Goal: Task Accomplishment & Management: Manage account settings

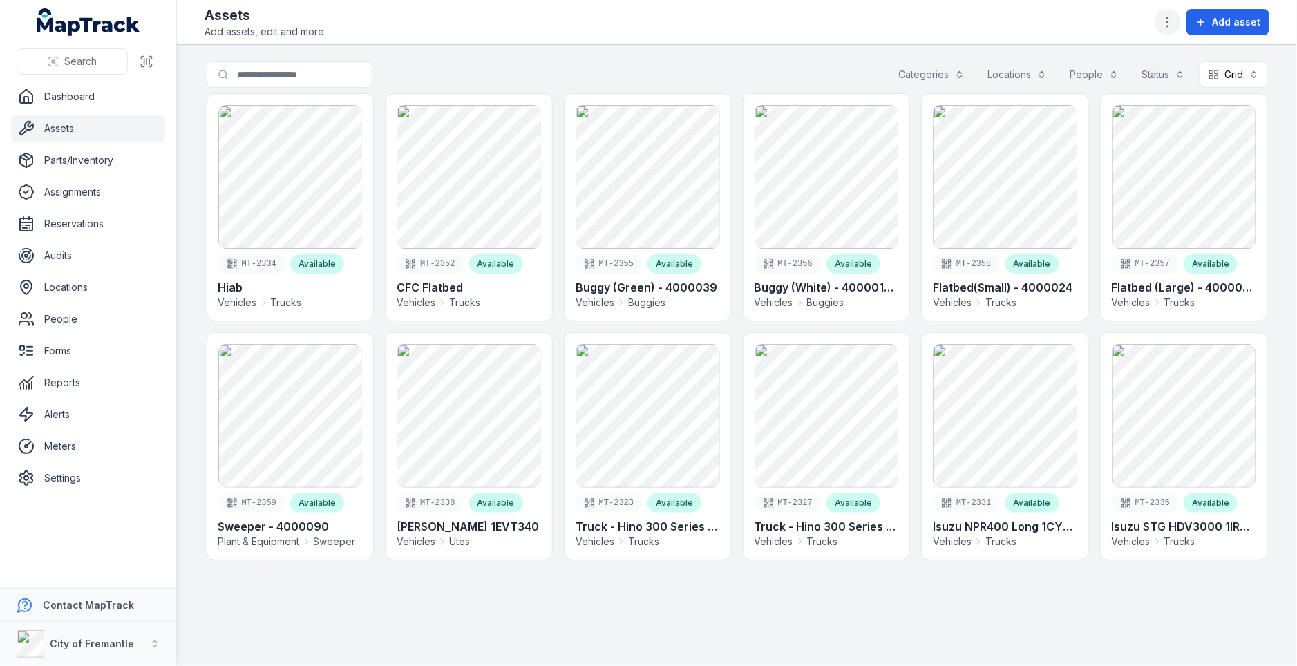
click at [1172, 19] on icon "button" at bounding box center [1168, 22] width 14 height 14
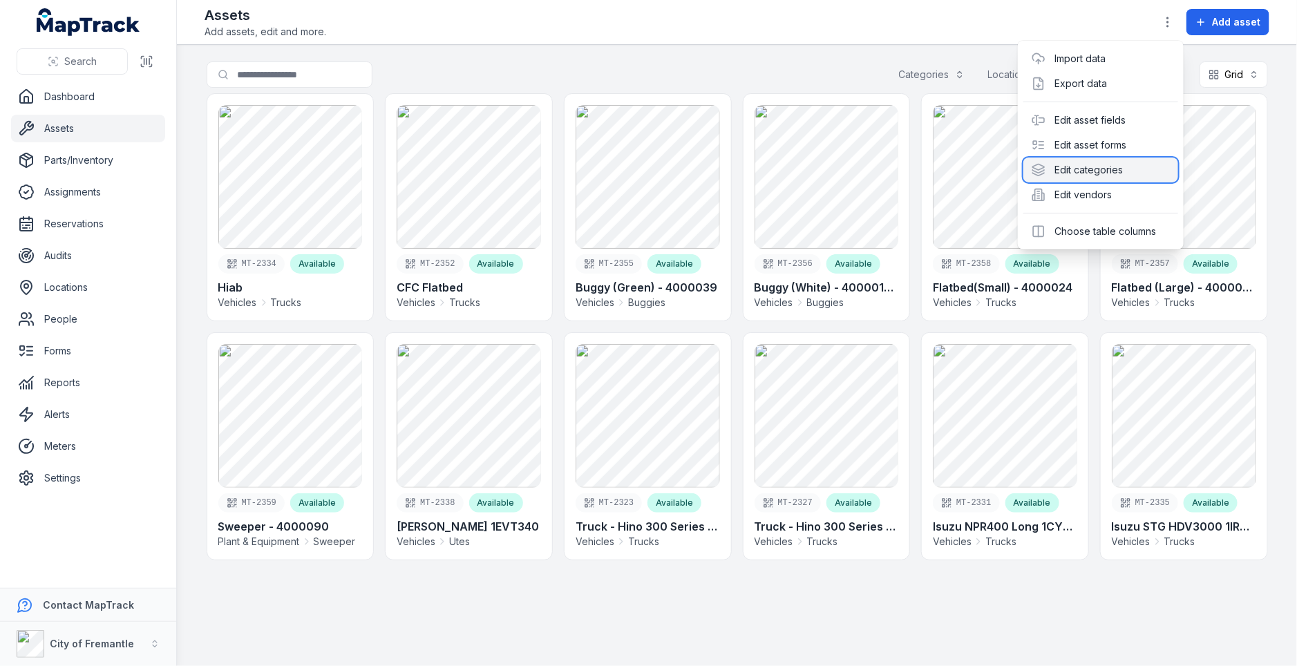
click at [1105, 169] on div "Edit categories" at bounding box center [1100, 170] width 155 height 25
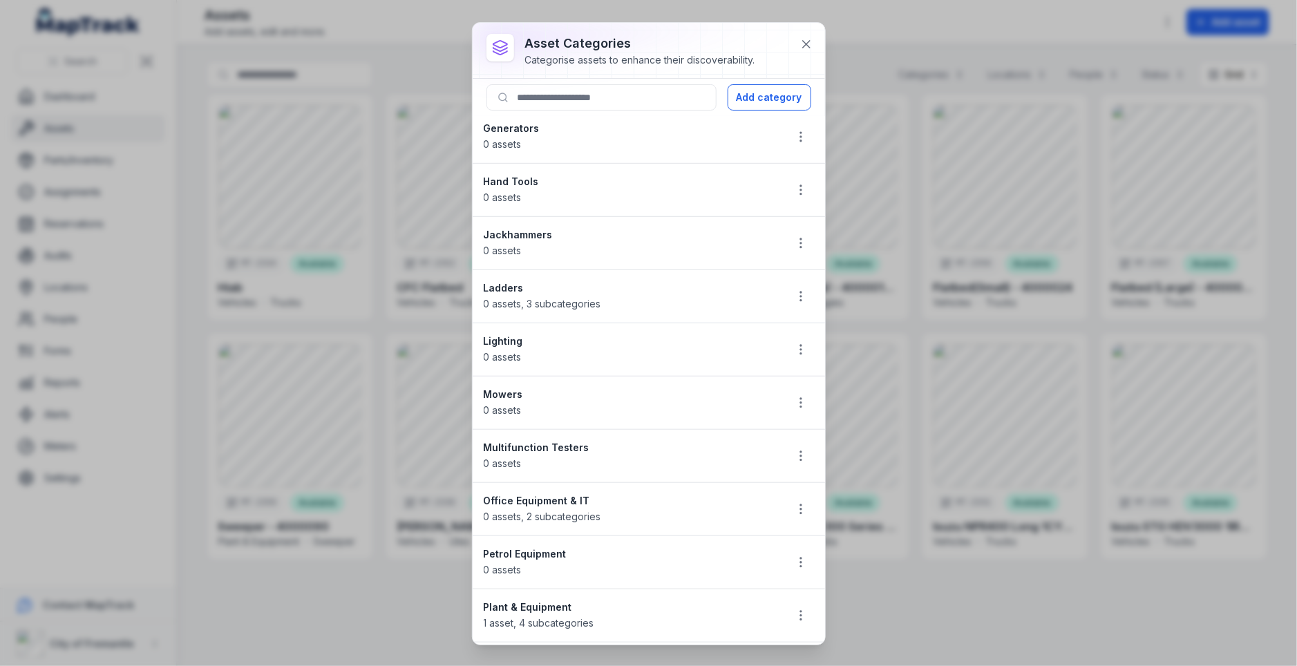
scroll to position [629, 0]
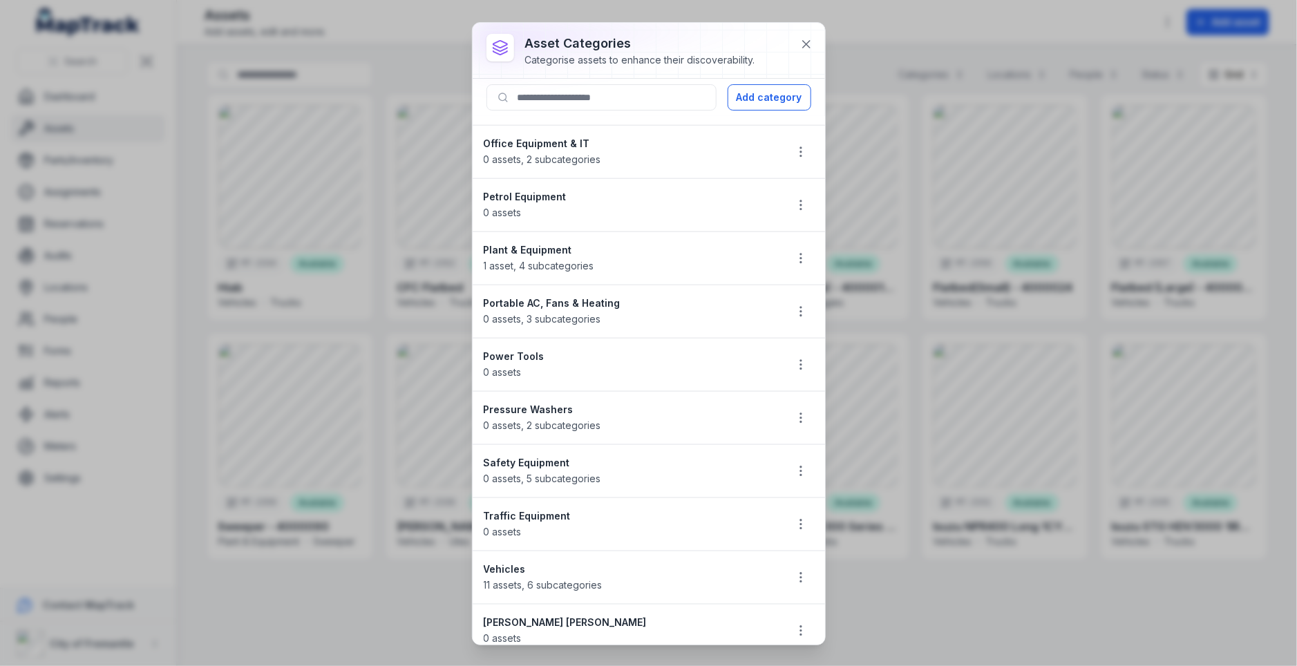
click at [799, 579] on li "Vehicles 11 assets , 6 subcategories" at bounding box center [649, 578] width 352 height 54
click at [799, 573] on button "button" at bounding box center [801, 577] width 26 height 26
click at [746, 478] on div "Edit" at bounding box center [731, 468] width 155 height 25
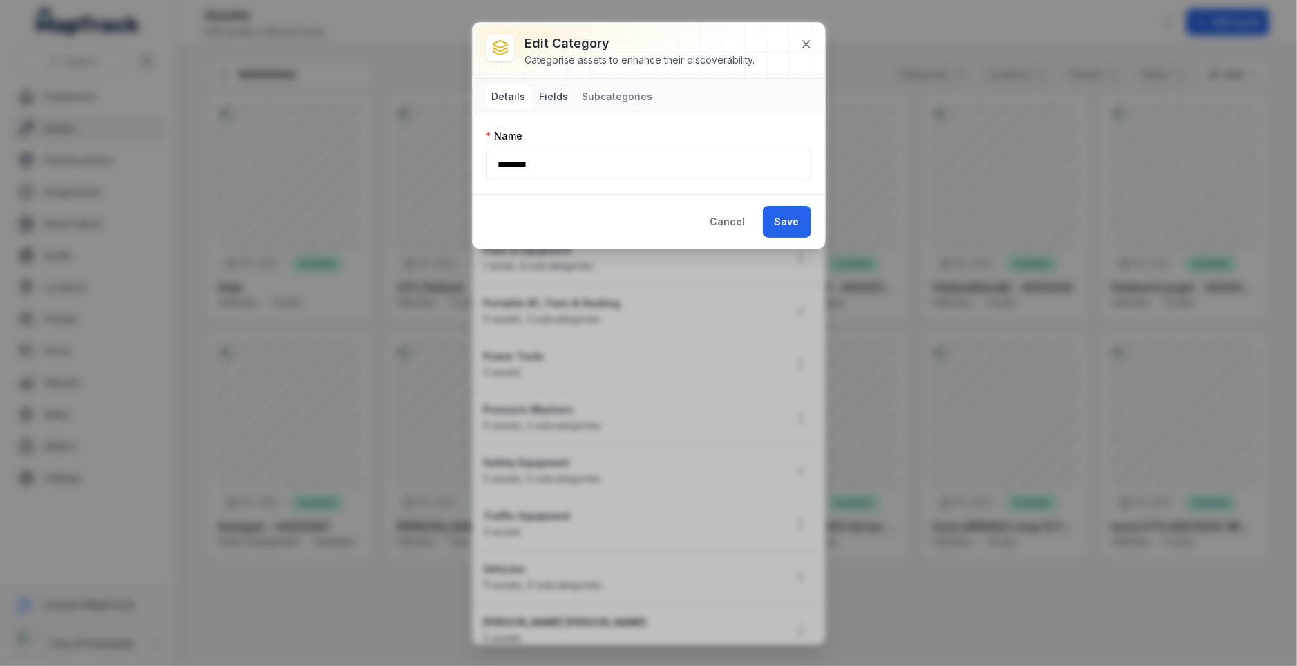
click at [542, 101] on button "Fields" at bounding box center [554, 96] width 40 height 25
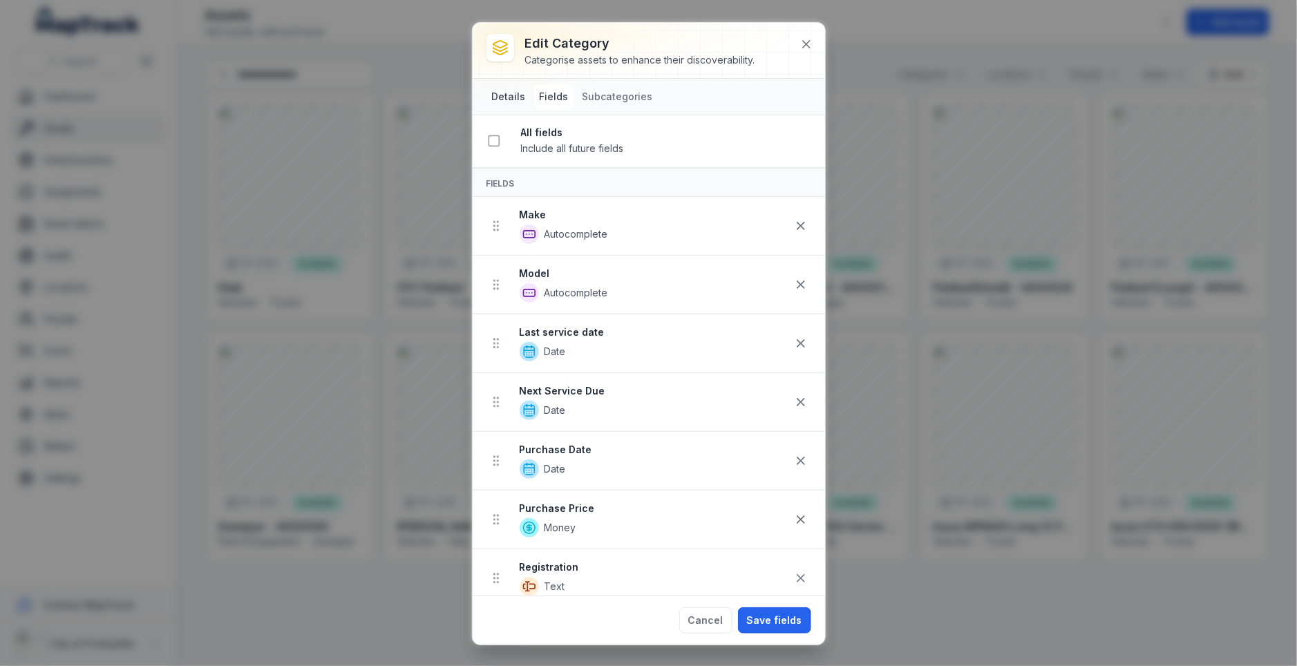
click at [510, 96] on button "Details" at bounding box center [508, 96] width 45 height 25
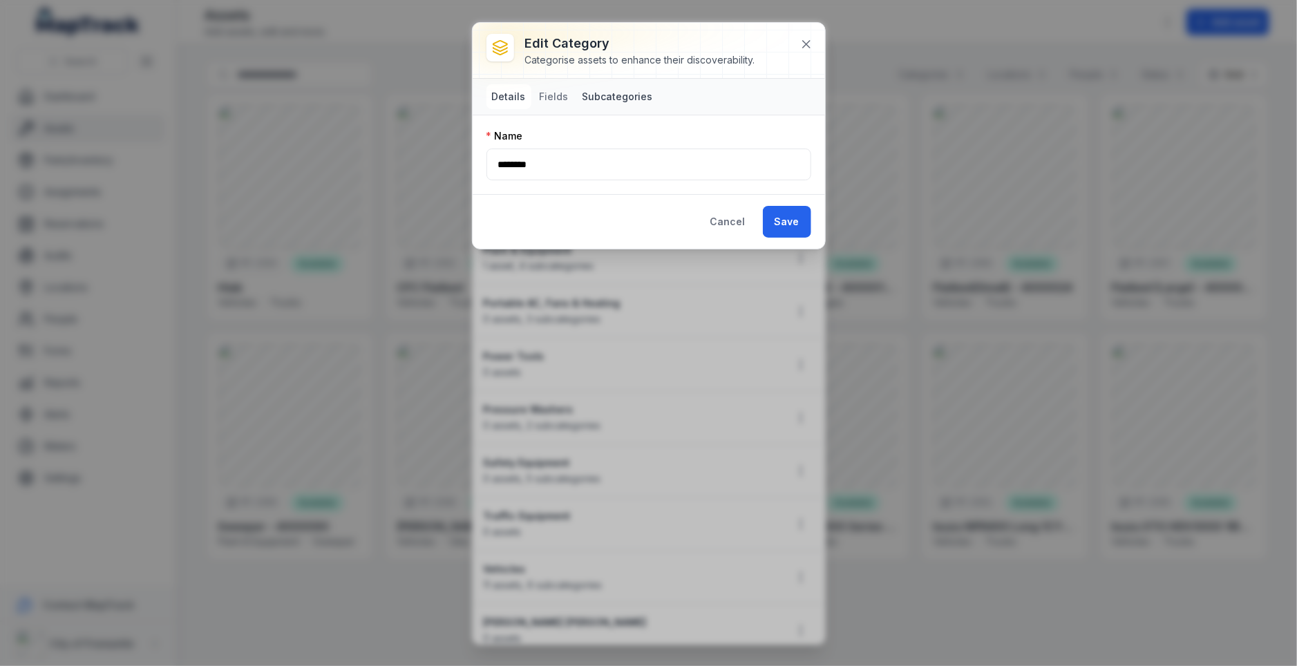
click at [600, 97] on button "Subcategories" at bounding box center [618, 96] width 82 height 25
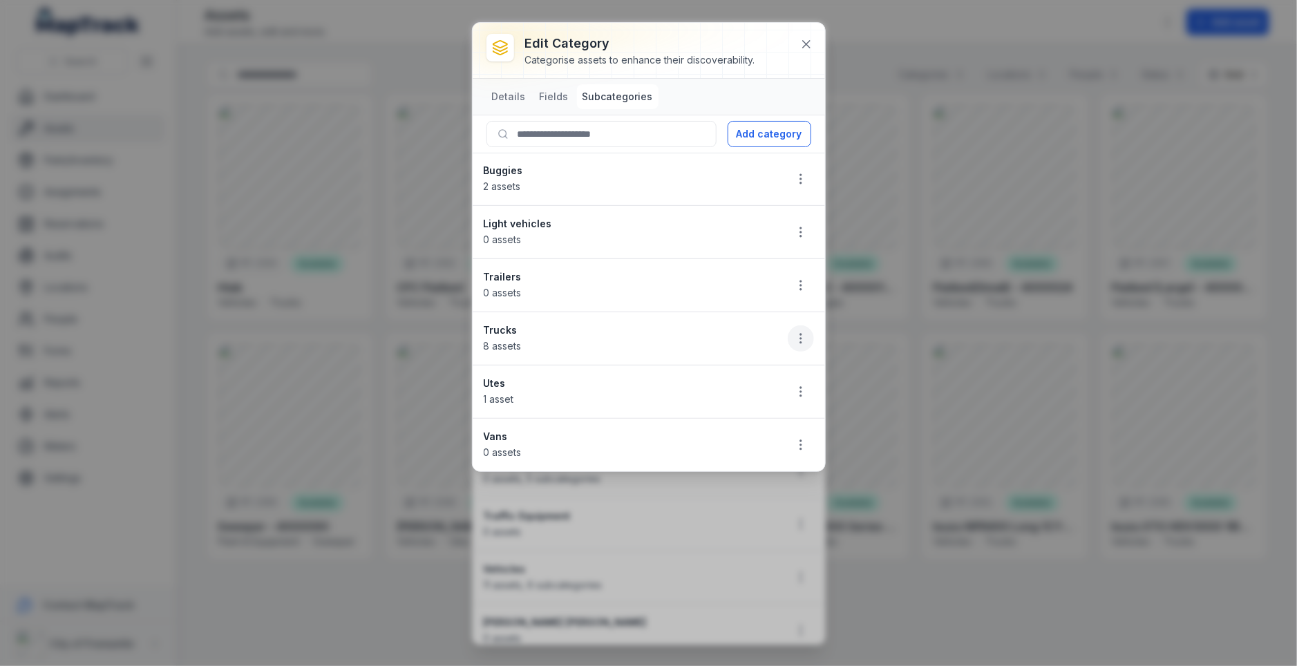
click at [794, 338] on icon "button" at bounding box center [801, 339] width 14 height 14
click at [725, 374] on div "Edit" at bounding box center [731, 371] width 155 height 25
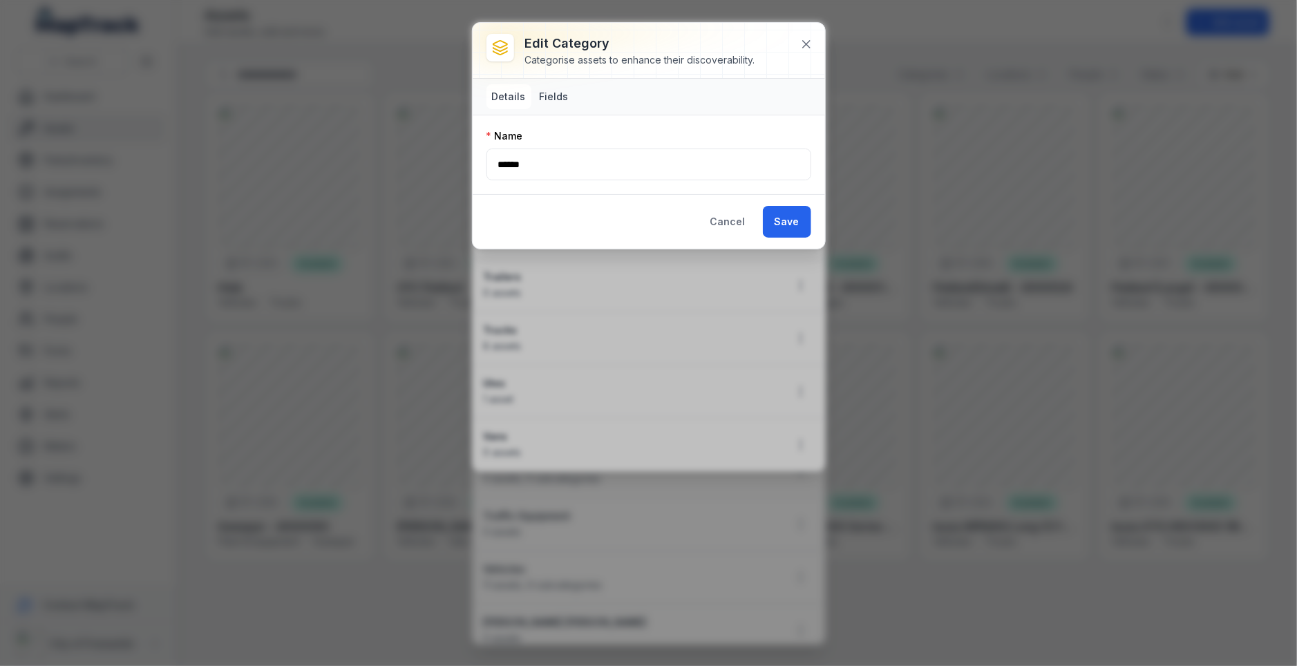
click at [555, 104] on button "Fields" at bounding box center [554, 96] width 40 height 25
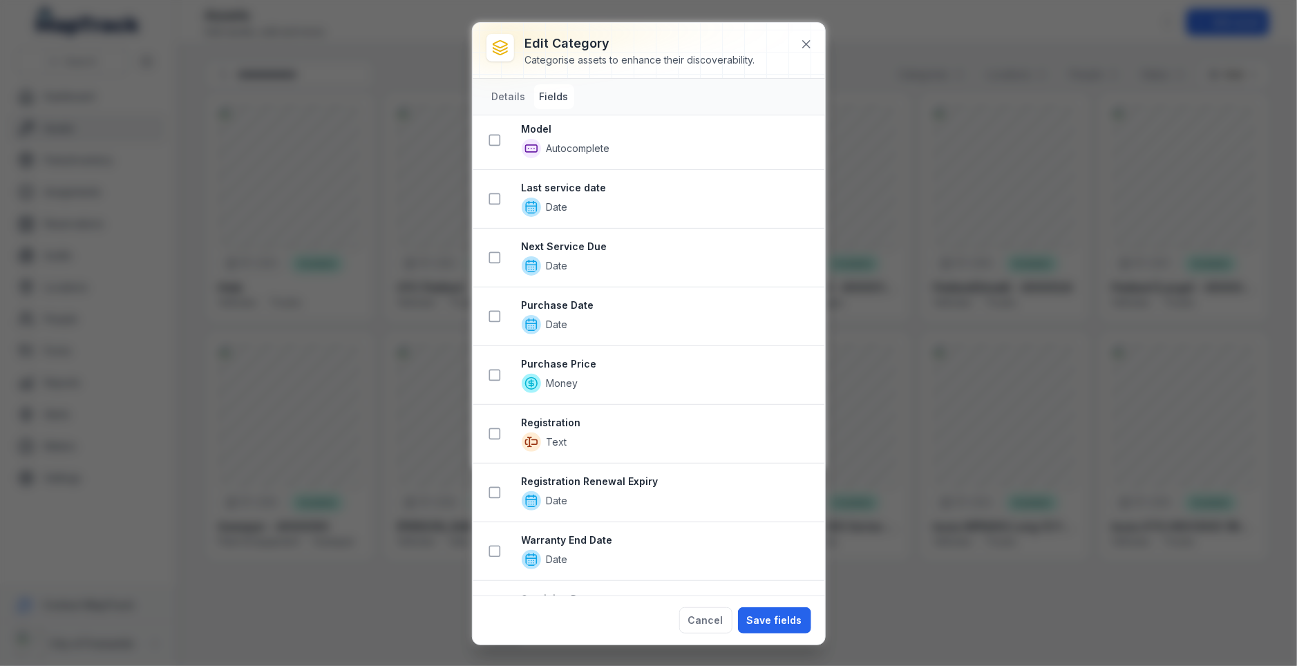
scroll to position [0, 0]
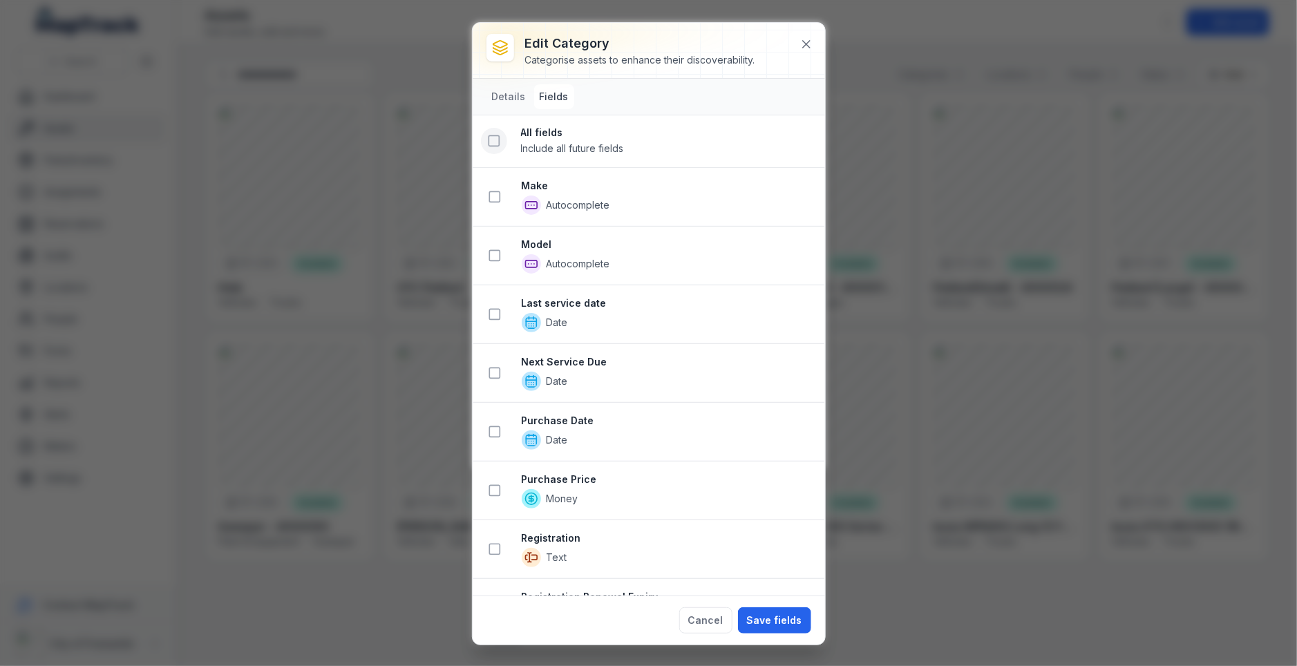
click at [490, 140] on icon at bounding box center [494, 141] width 14 height 14
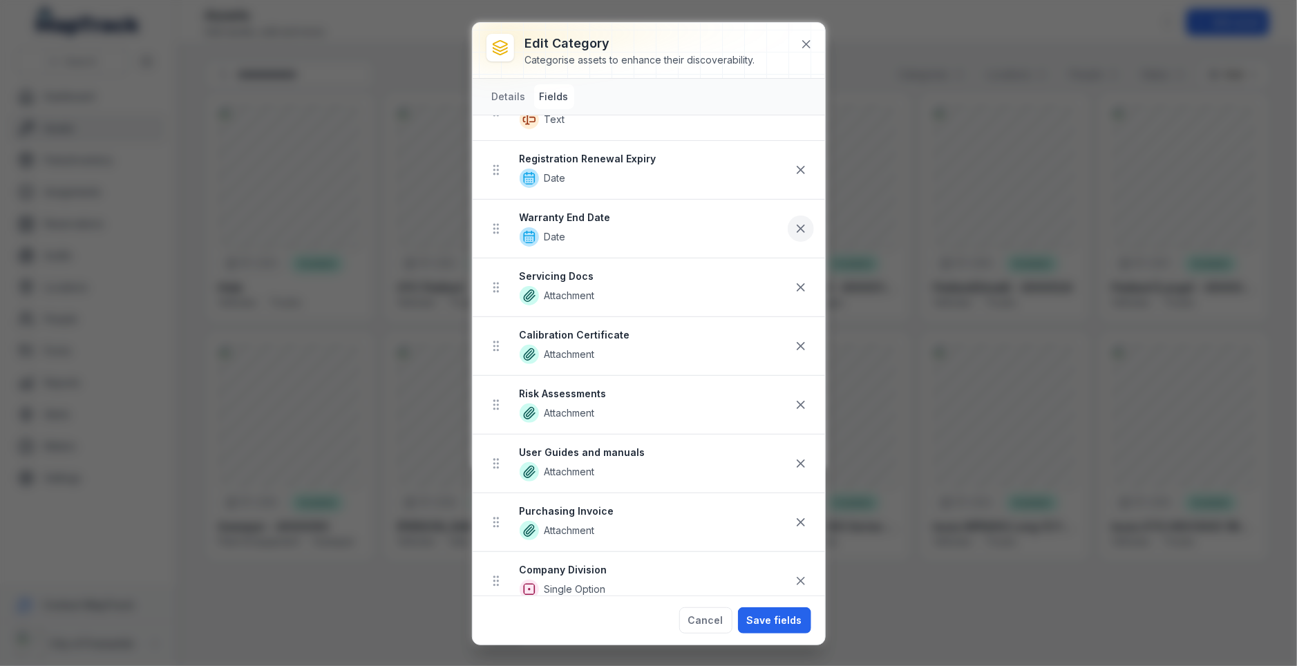
click at [805, 224] on icon at bounding box center [801, 229] width 14 height 14
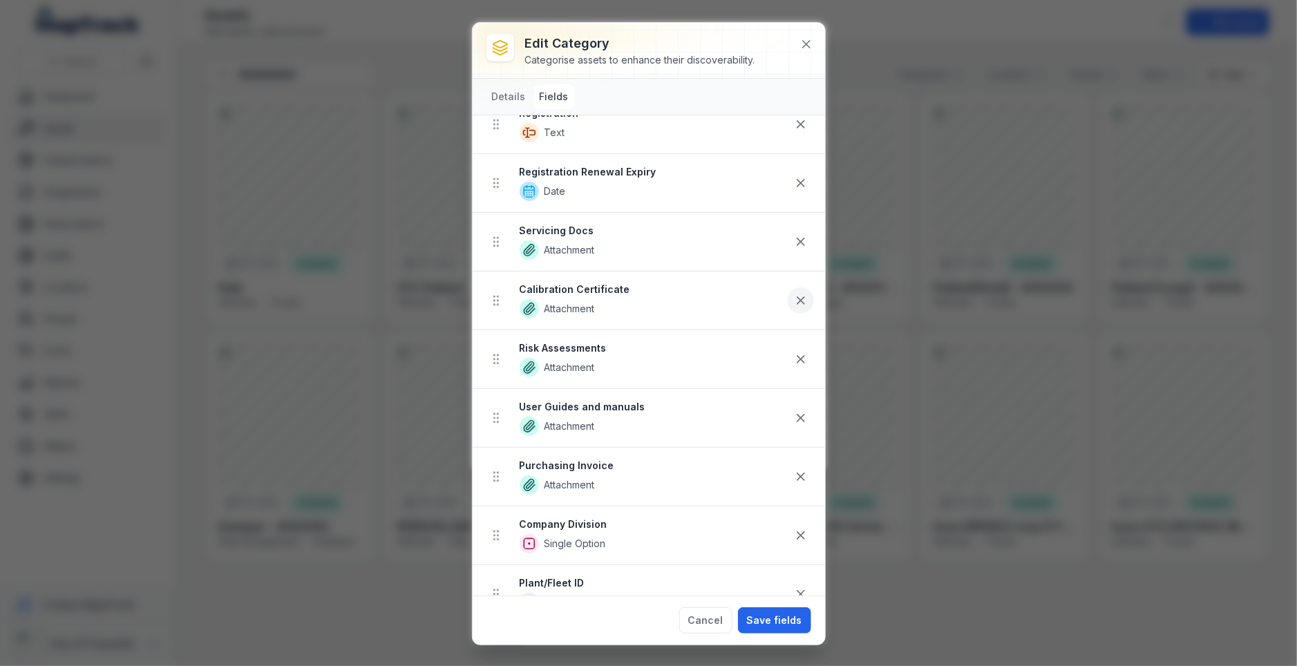
click at [800, 295] on icon at bounding box center [801, 301] width 14 height 14
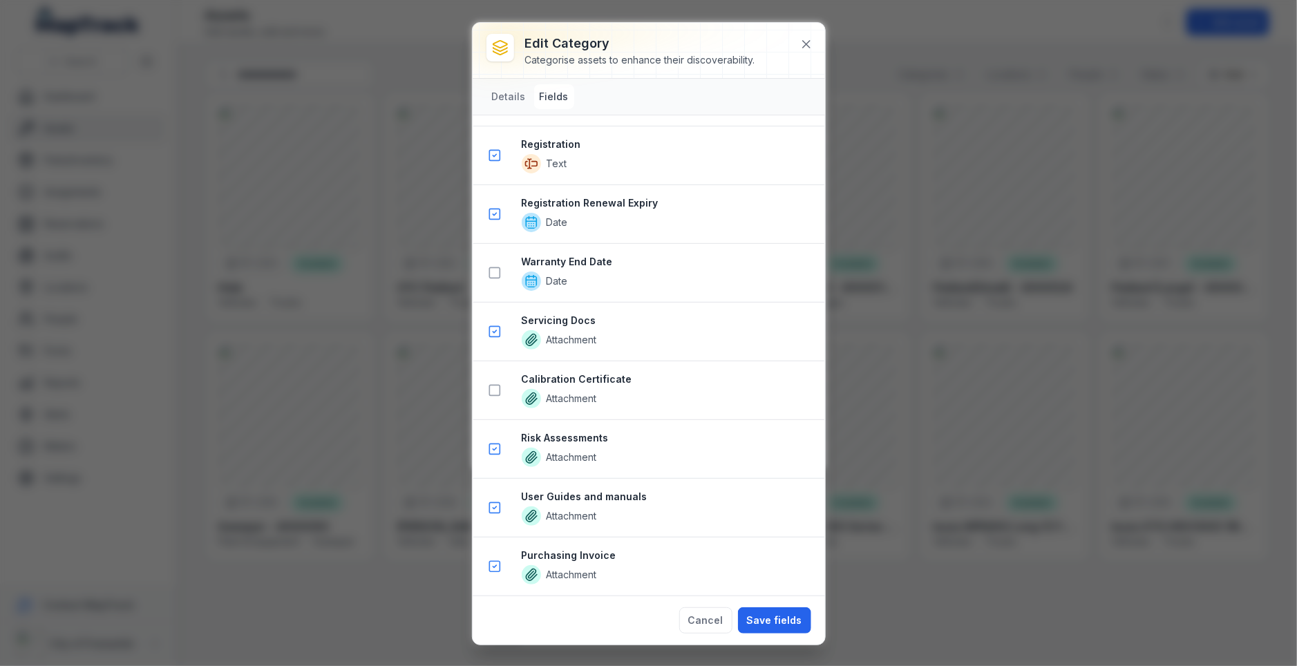
scroll to position [1373, 0]
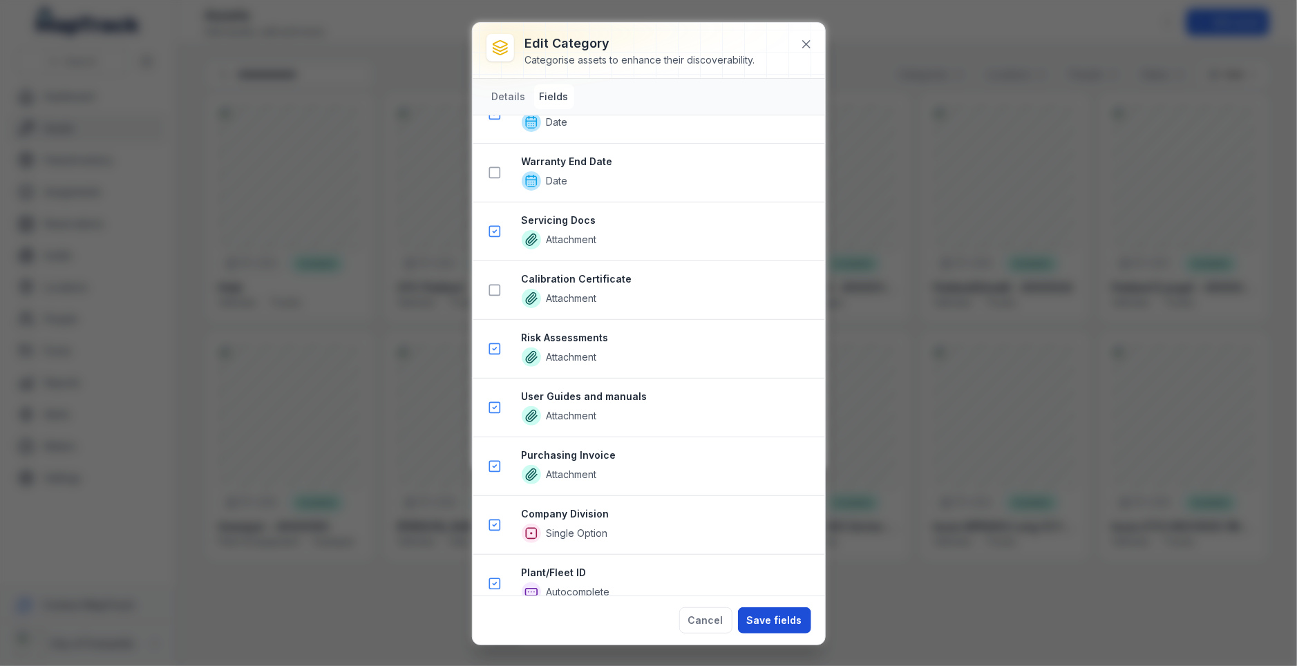
click at [770, 625] on button "Save fields" at bounding box center [774, 620] width 73 height 26
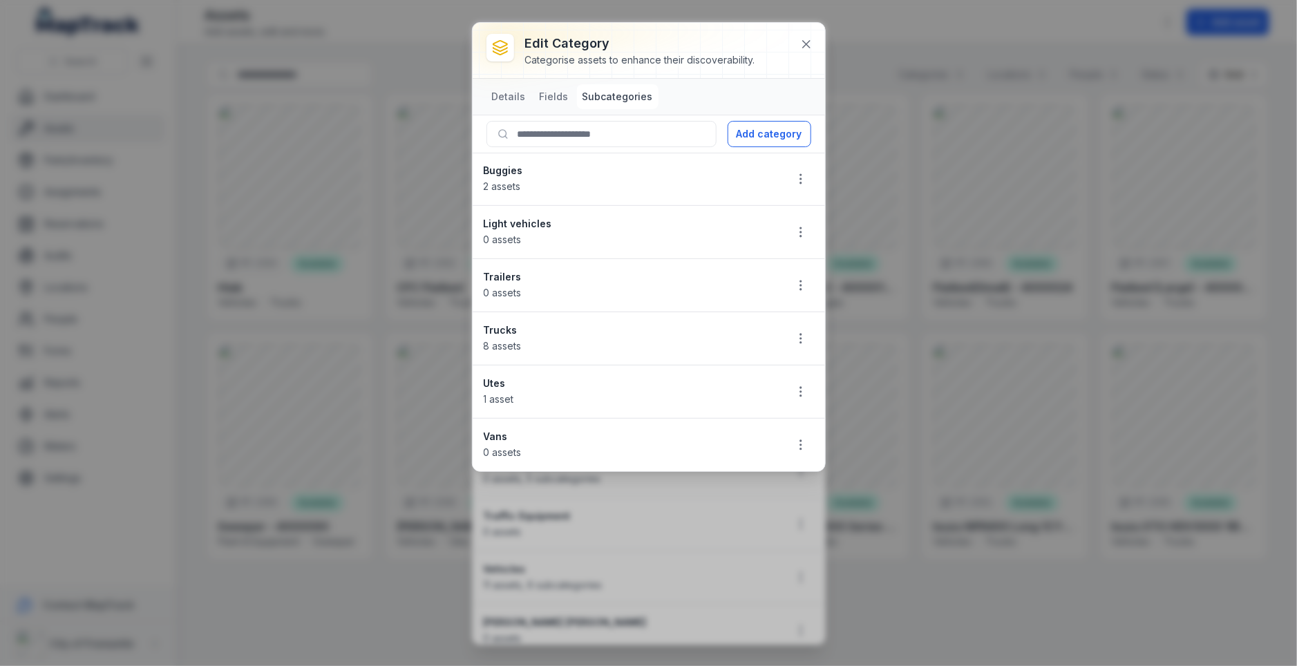
click at [793, 50] on div at bounding box center [649, 50] width 352 height 55
click at [809, 46] on icon at bounding box center [806, 44] width 7 height 7
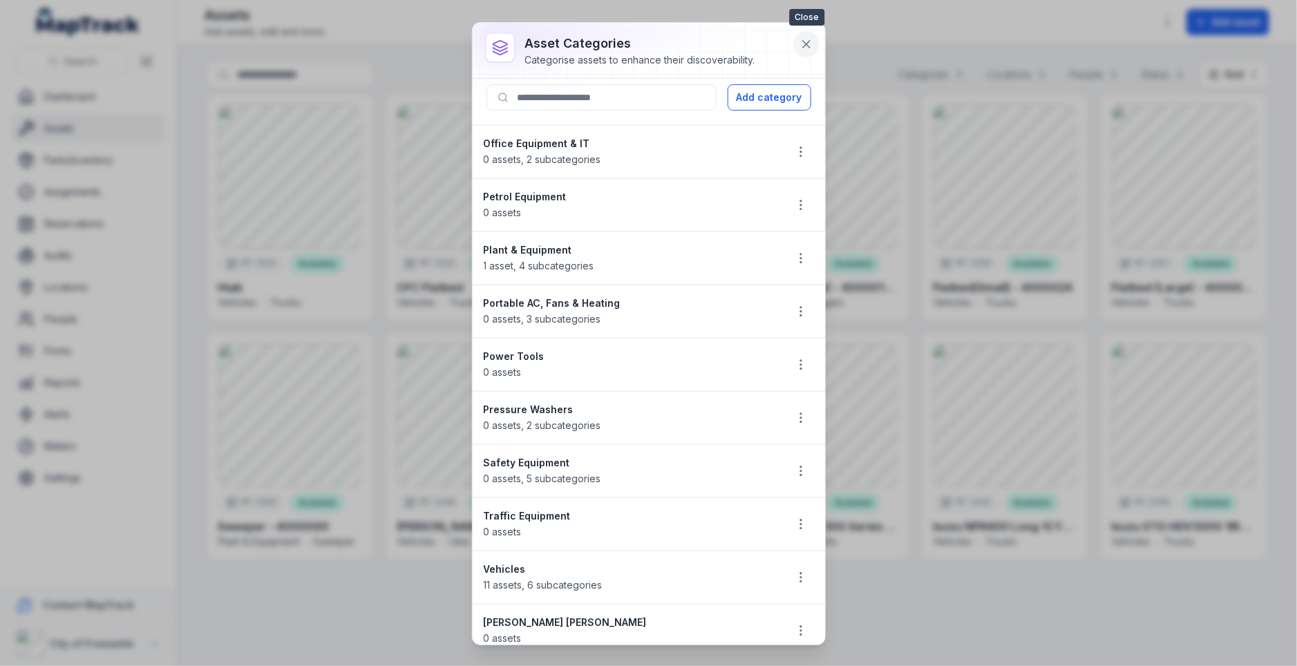
click at [813, 42] on icon at bounding box center [806, 44] width 14 height 14
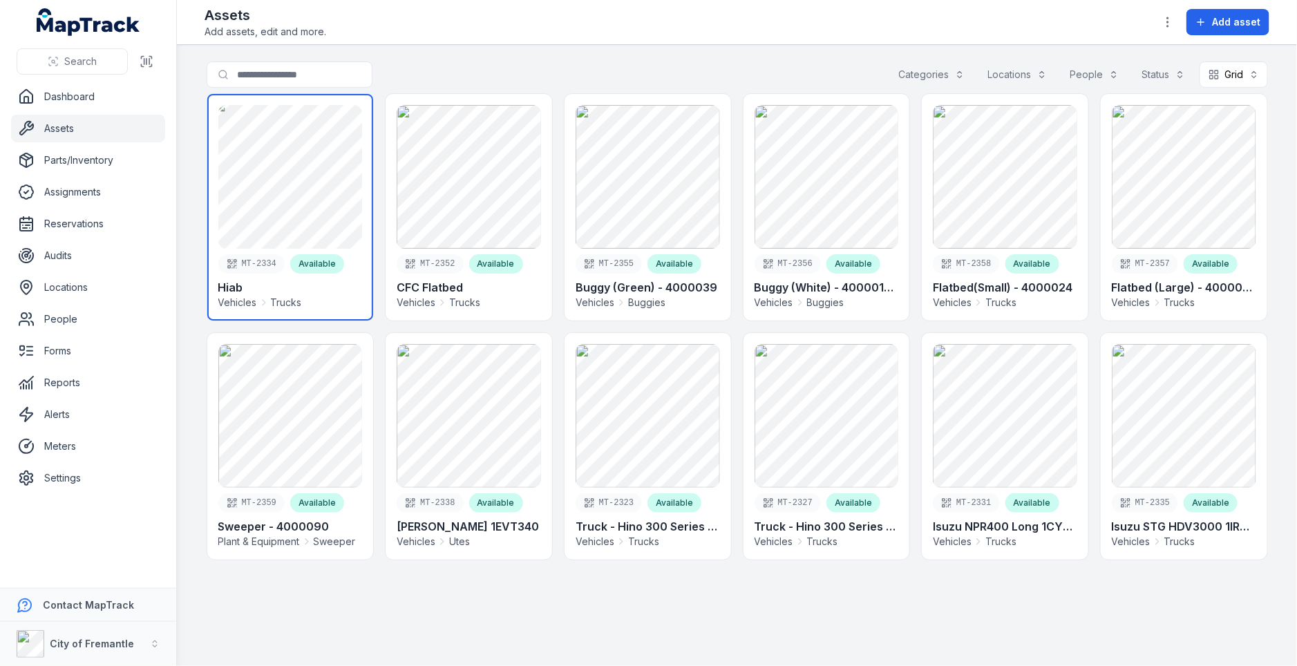
click at [261, 213] on link at bounding box center [290, 207] width 166 height 227
